Goal: Check status: Check status

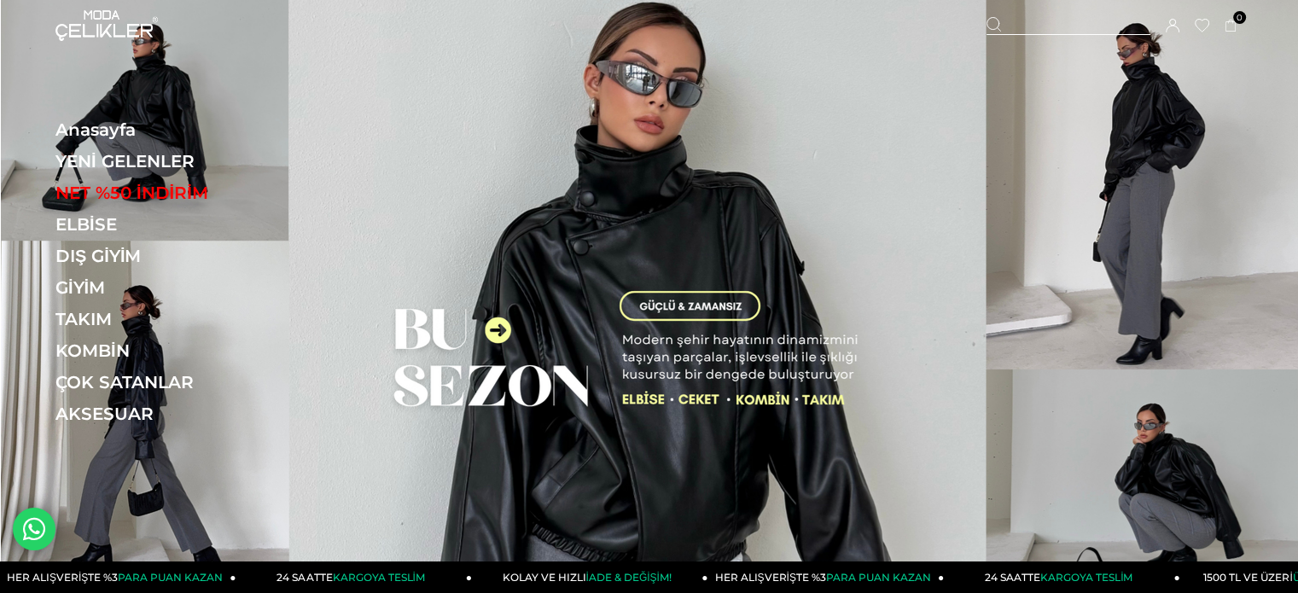
click at [1172, 26] on icon at bounding box center [1173, 26] width 14 height 14
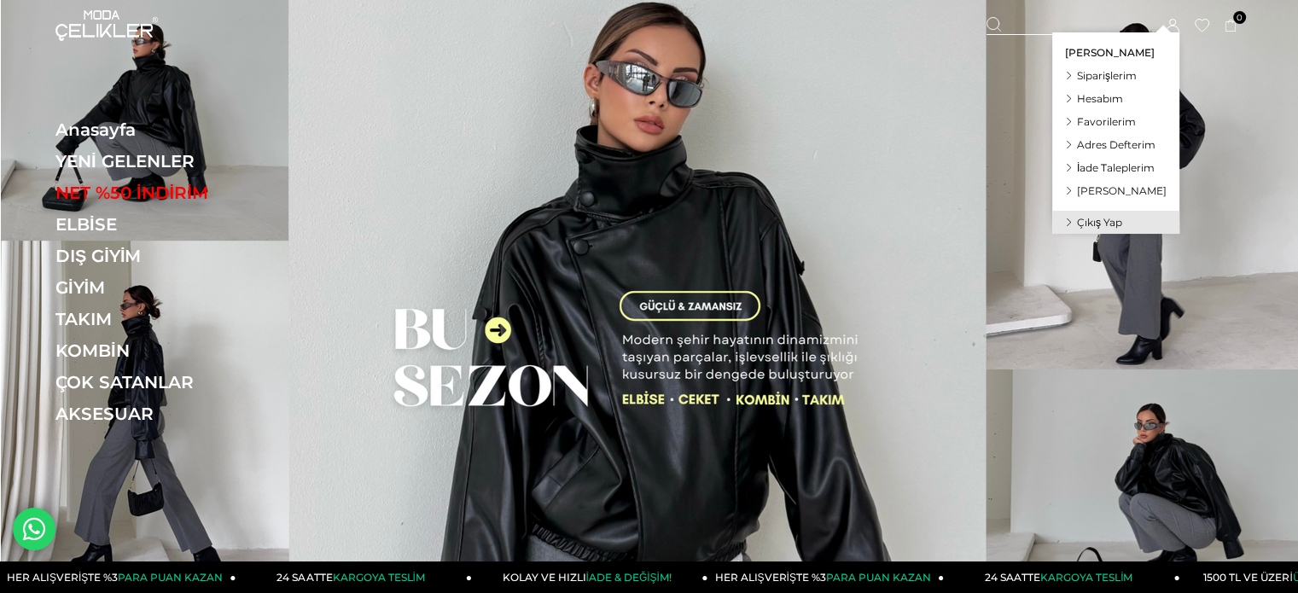
click at [1176, 20] on icon at bounding box center [1173, 26] width 14 height 14
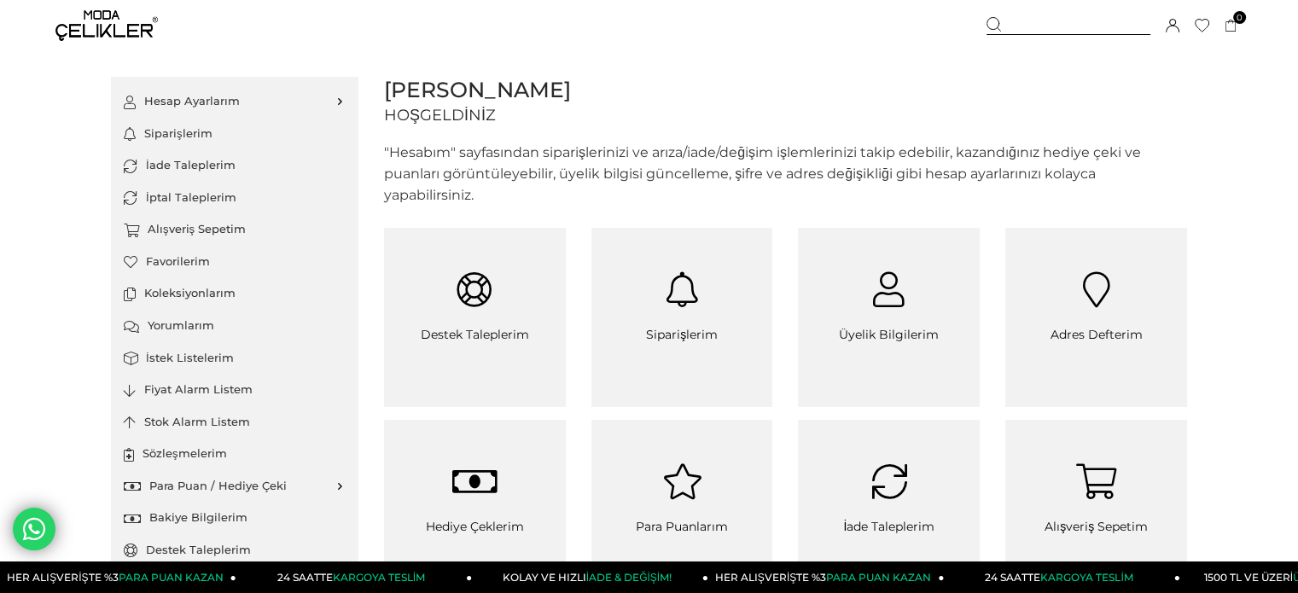
click at [182, 135] on link "Siparişlerim" at bounding box center [235, 134] width 222 height 32
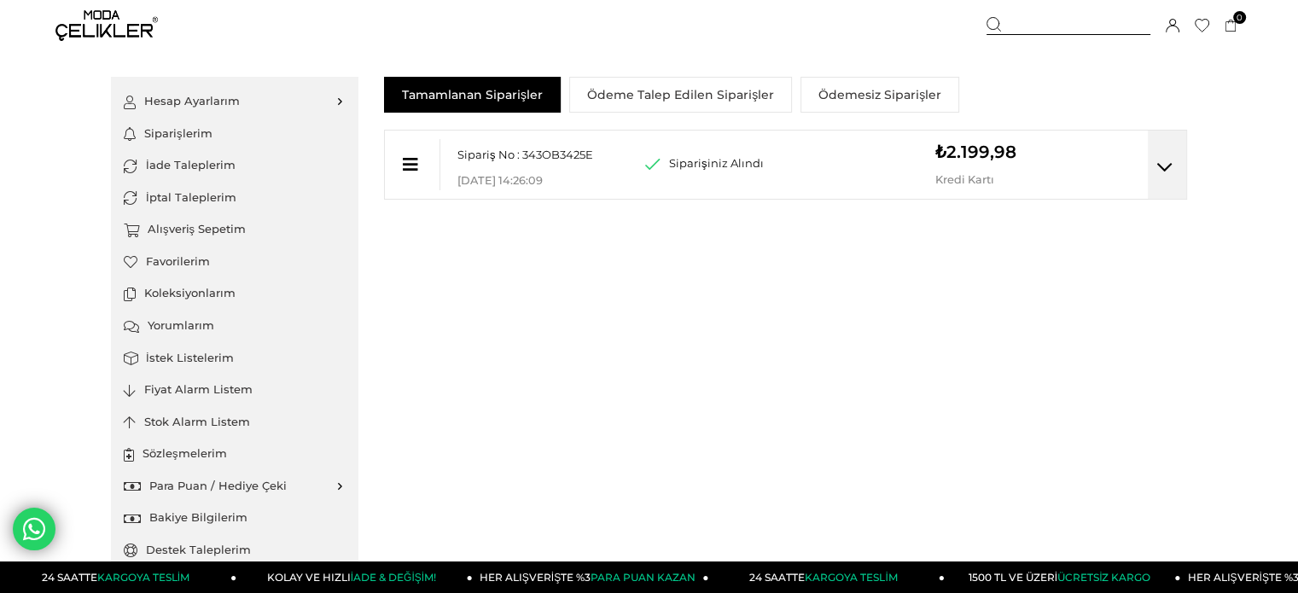
click at [558, 159] on span "Sipariş No : 343OB3425E" at bounding box center [525, 155] width 136 height 14
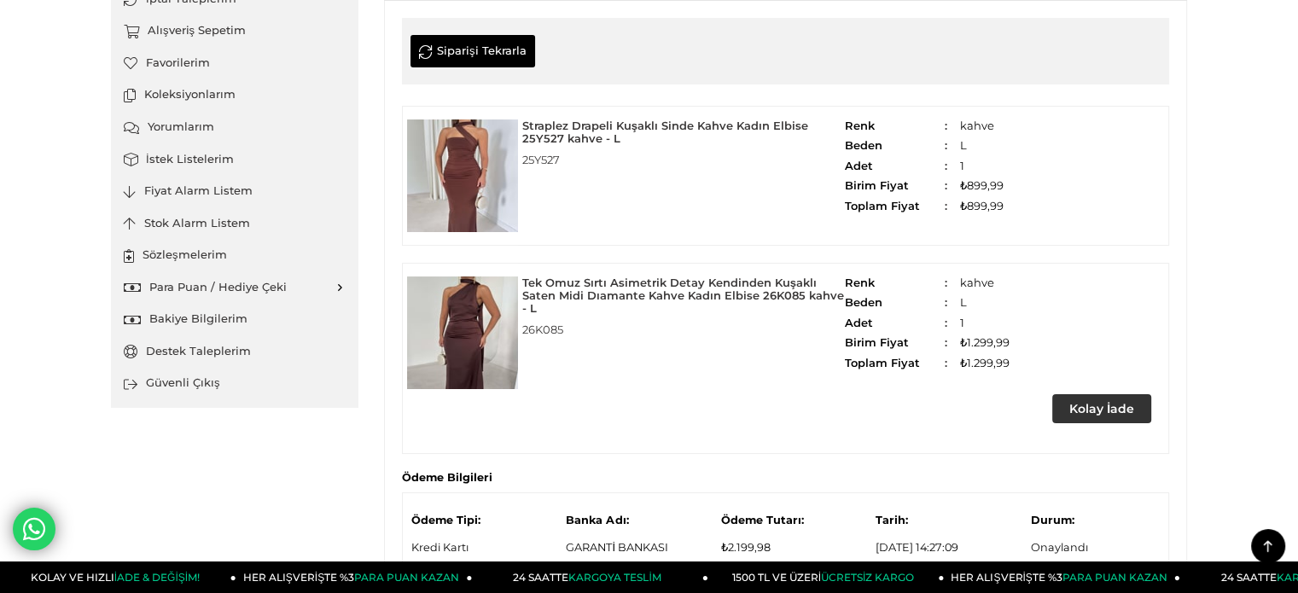
scroll to position [369, 0]
